Goal: Transaction & Acquisition: Purchase product/service

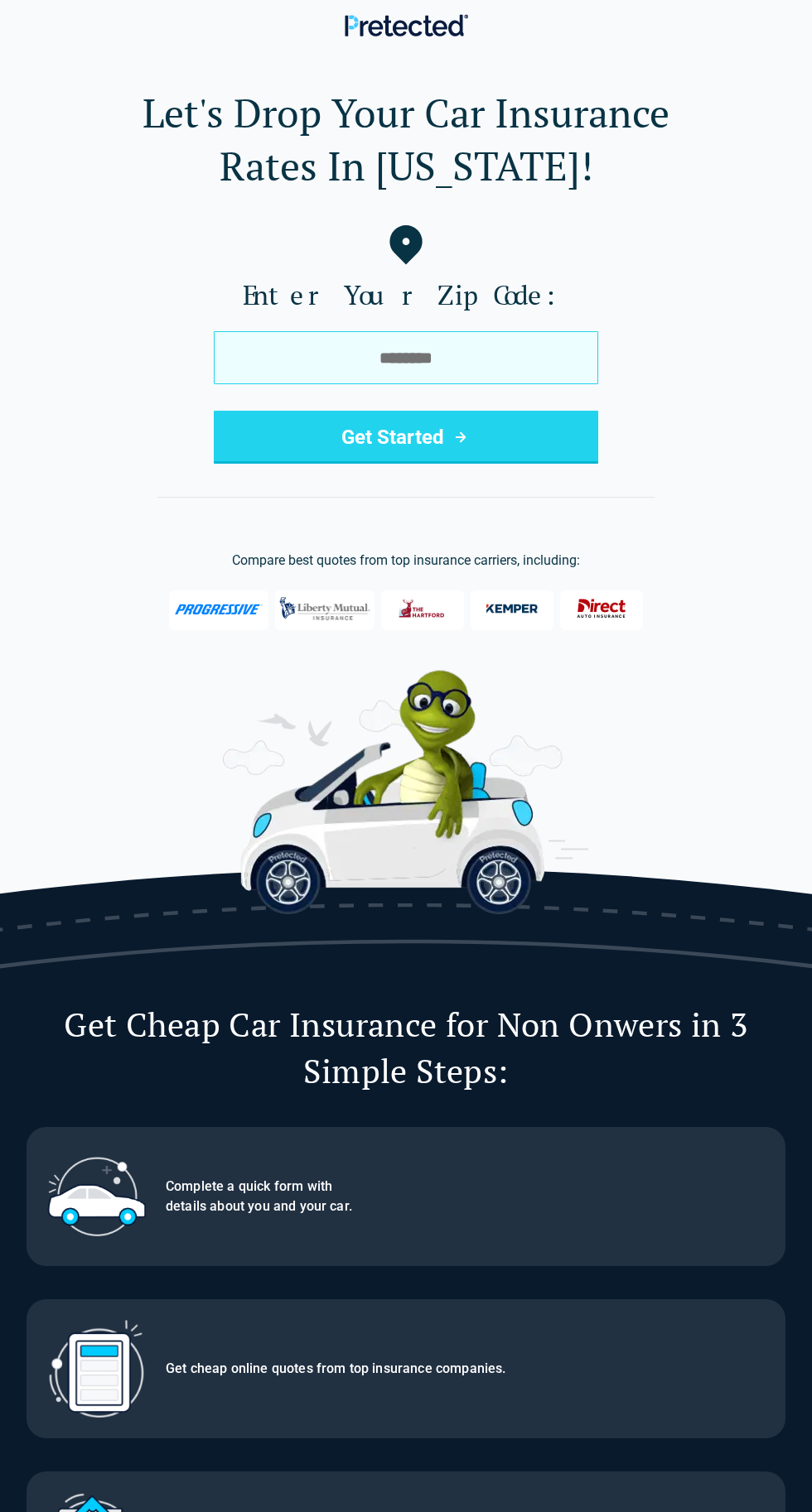
click at [329, 353] on input "tel" at bounding box center [405, 357] width 384 height 53
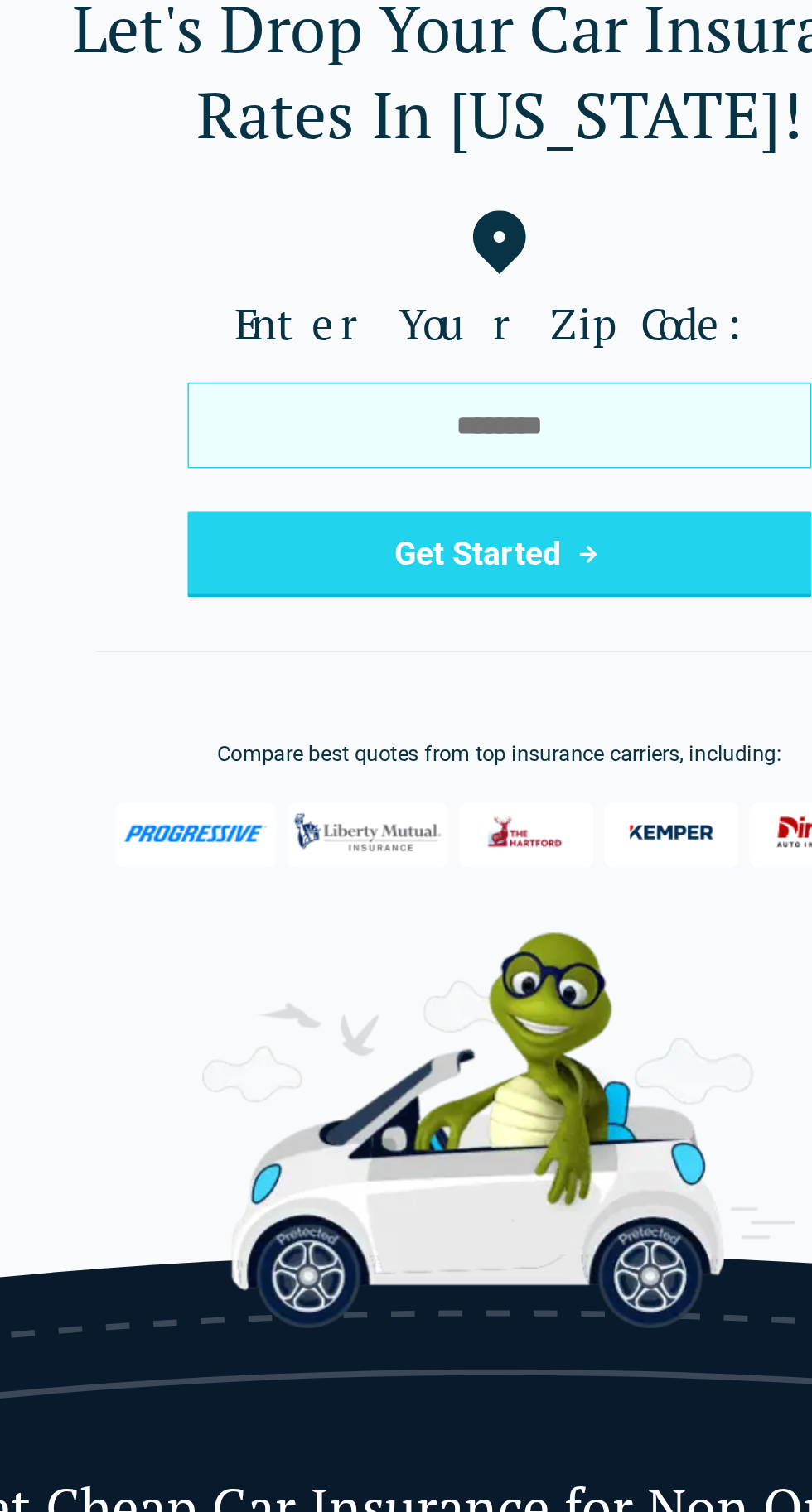
type input "*****"
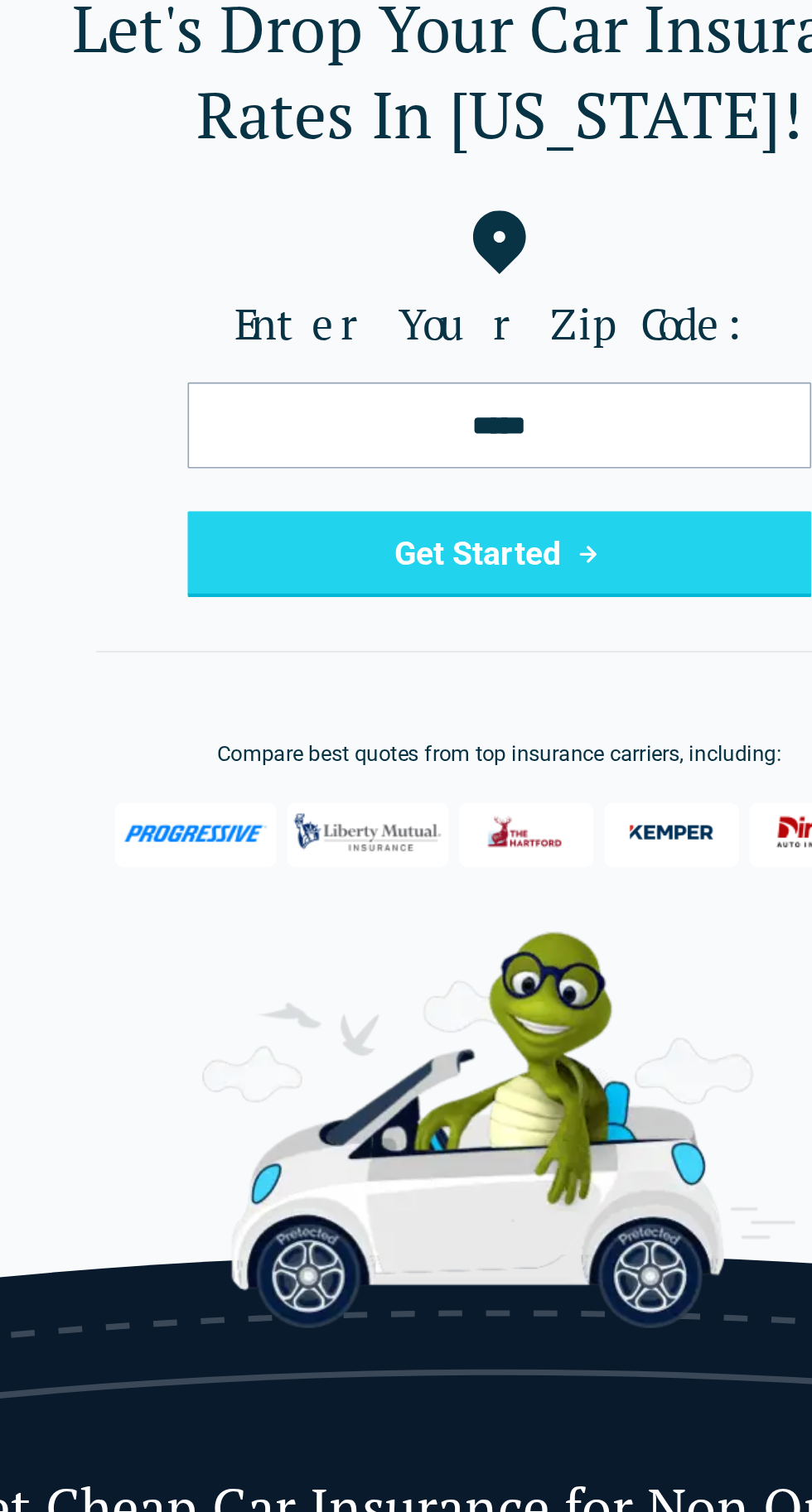
click at [337, 430] on button "Get Started" at bounding box center [405, 437] width 384 height 53
